Goal: Transaction & Acquisition: Purchase product/service

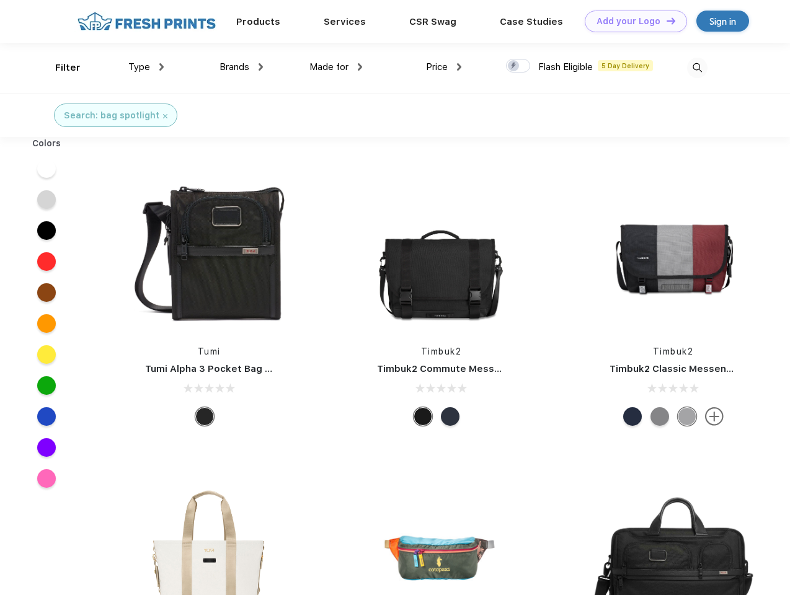
click at [631, 21] on link "Add your Logo Design Tool" at bounding box center [636, 22] width 102 height 22
click at [0, 0] on div "Design Tool" at bounding box center [0, 0] width 0 height 0
click at [666, 20] on link "Add your Logo Design Tool" at bounding box center [636, 22] width 102 height 22
click at [60, 68] on div "Filter" at bounding box center [67, 68] width 25 height 14
click at [146, 67] on span "Type" at bounding box center [139, 66] width 22 height 11
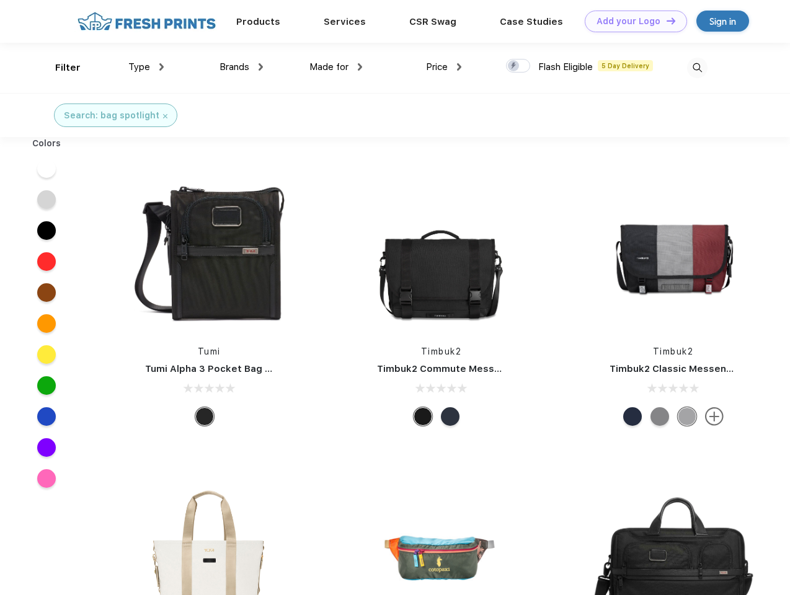
click at [241, 67] on span "Brands" at bounding box center [235, 66] width 30 height 11
click at [336, 67] on span "Made for" at bounding box center [329, 66] width 39 height 11
click at [444, 67] on span "Price" at bounding box center [437, 66] width 22 height 11
click at [519, 66] on div at bounding box center [518, 66] width 24 height 14
click at [514, 66] on input "checkbox" at bounding box center [510, 62] width 8 height 8
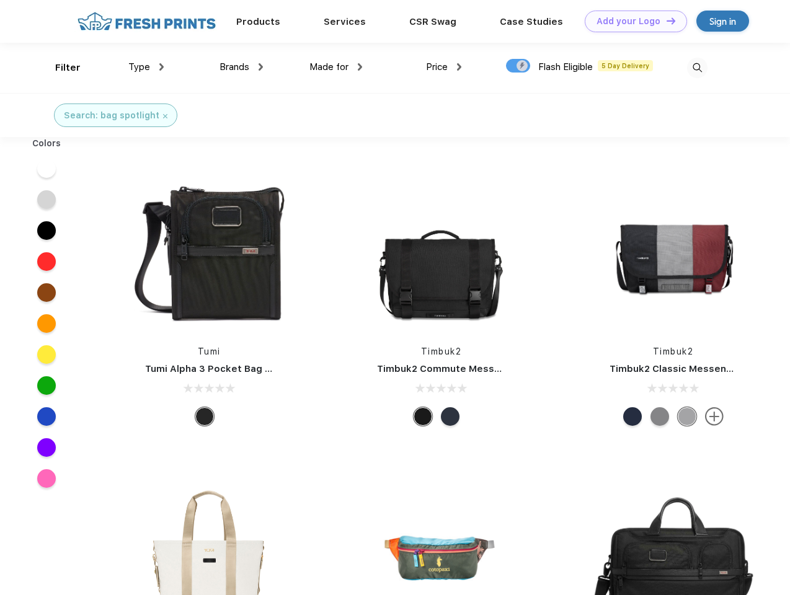
click at [697, 68] on img at bounding box center [697, 68] width 20 height 20
